Goal: Task Accomplishment & Management: Manage account settings

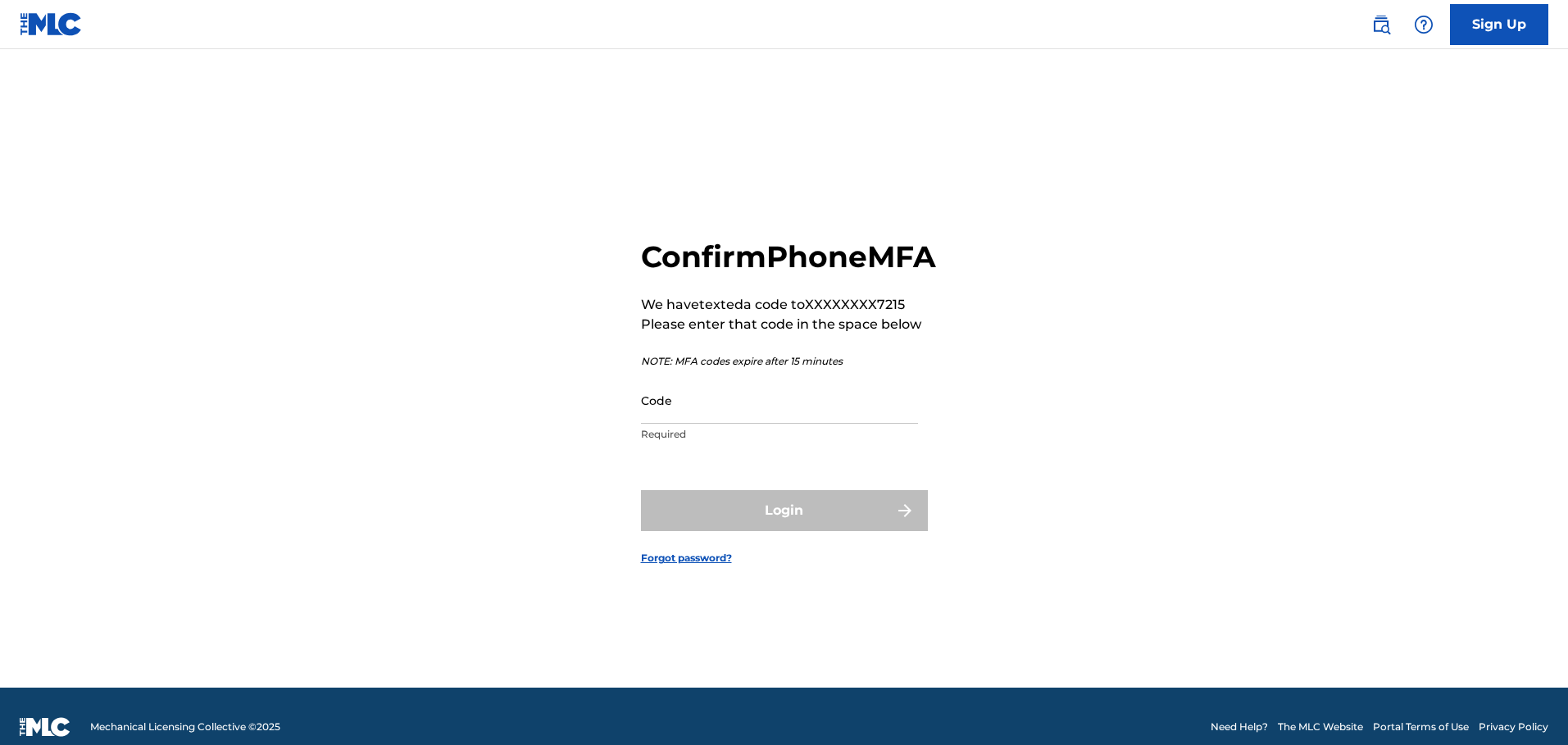
click at [723, 415] on input "Code" at bounding box center [779, 401] width 277 height 47
paste input "573255"
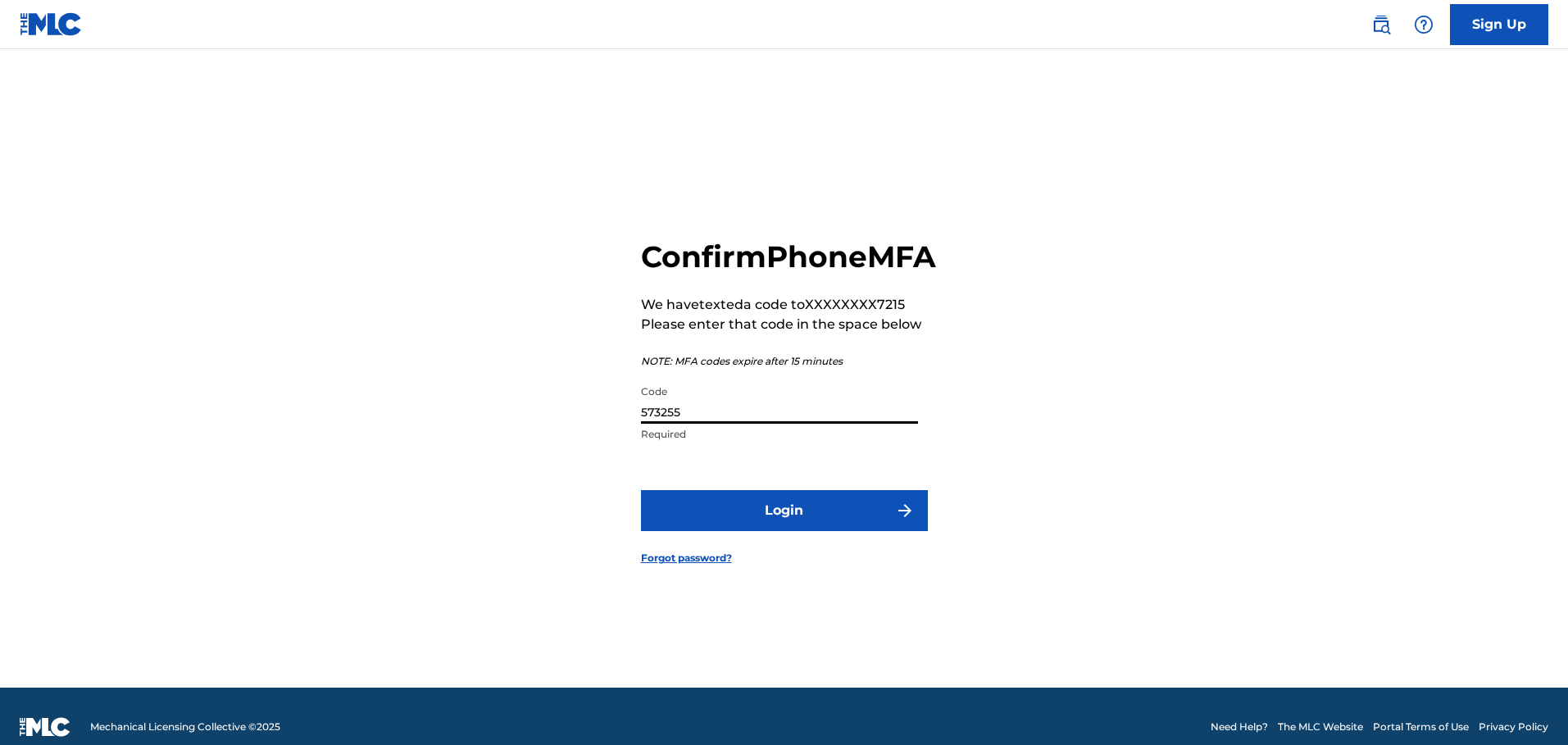
type input "573255"
click at [795, 531] on button "Login" at bounding box center [784, 510] width 286 height 41
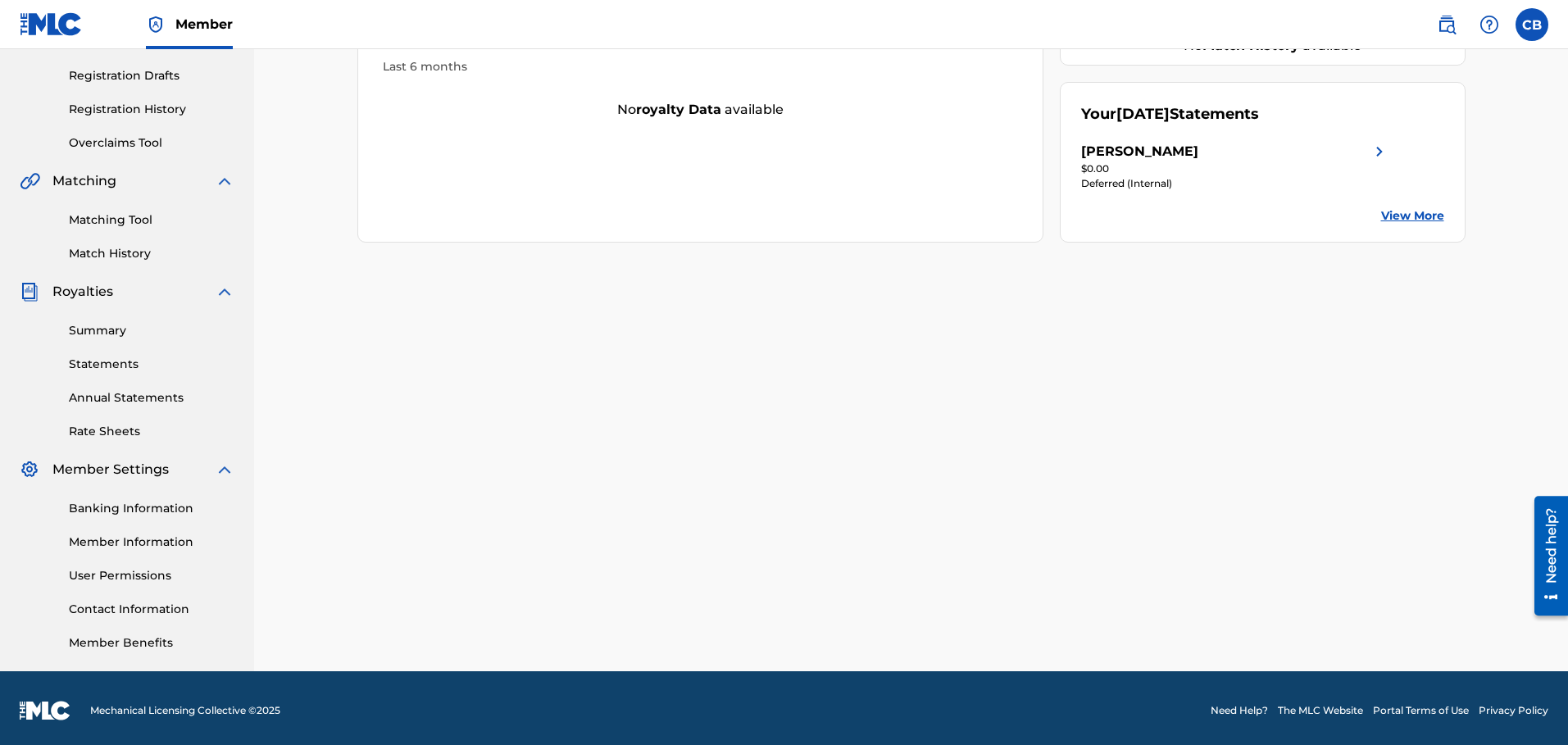
scroll to position [271, 0]
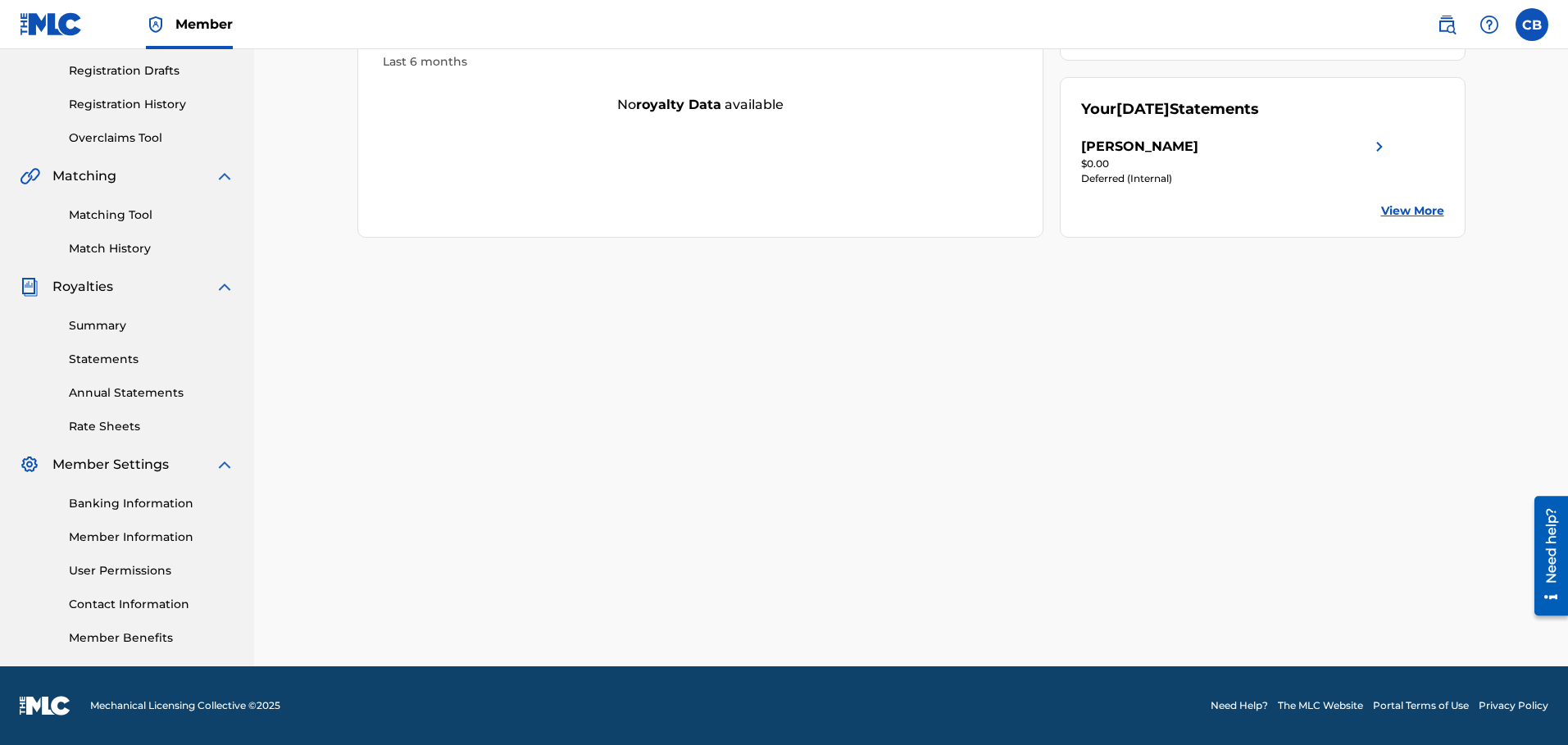
click at [153, 511] on link "Banking Information" at bounding box center [151, 503] width 166 height 17
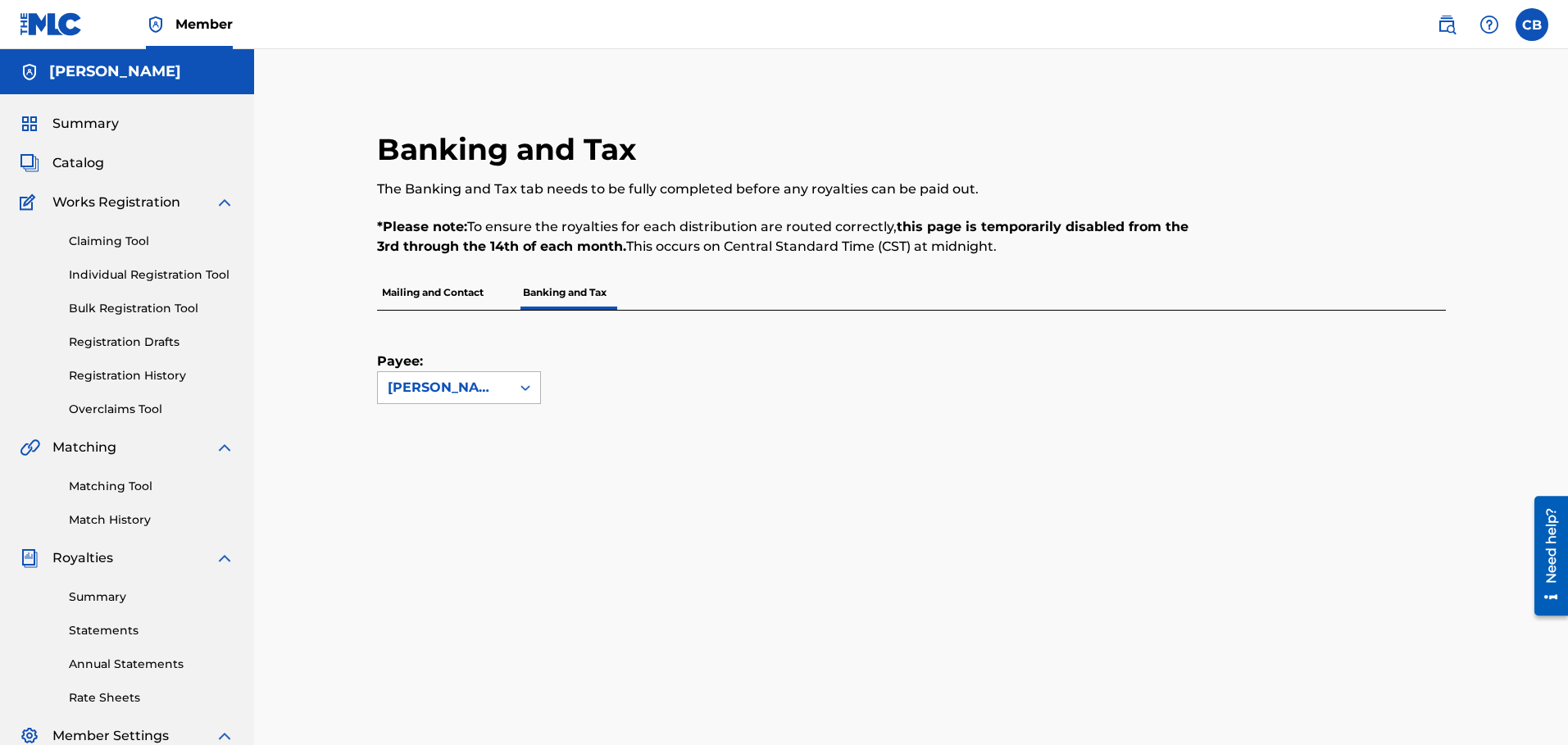
click at [518, 383] on icon at bounding box center [526, 388] width 16 height 16
